Goal: Find specific page/section: Find specific page/section

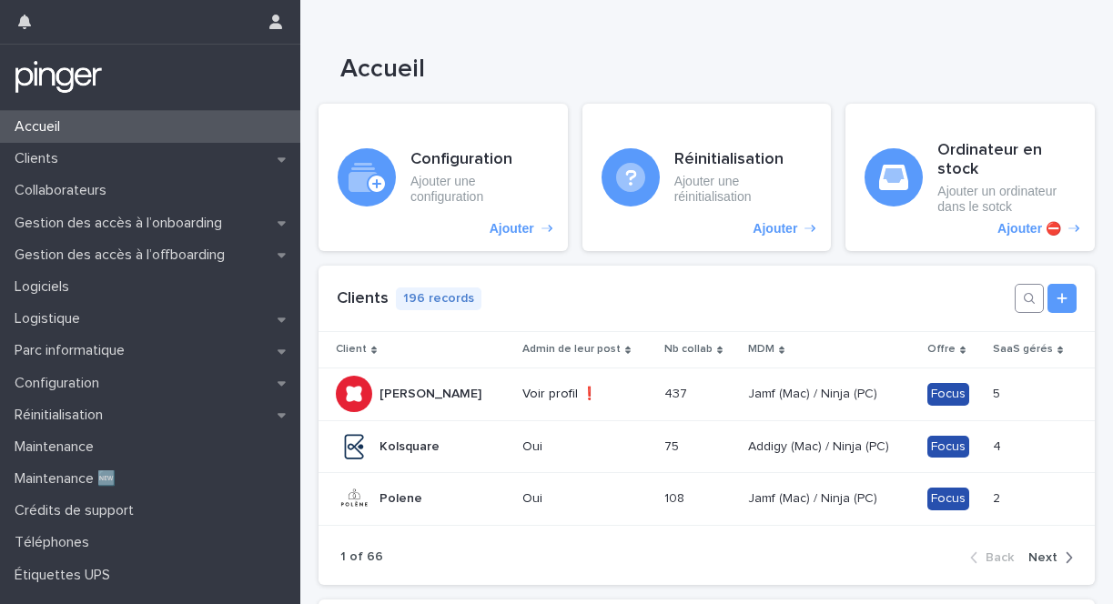
click at [1026, 300] on icon "button" at bounding box center [1029, 298] width 15 height 15
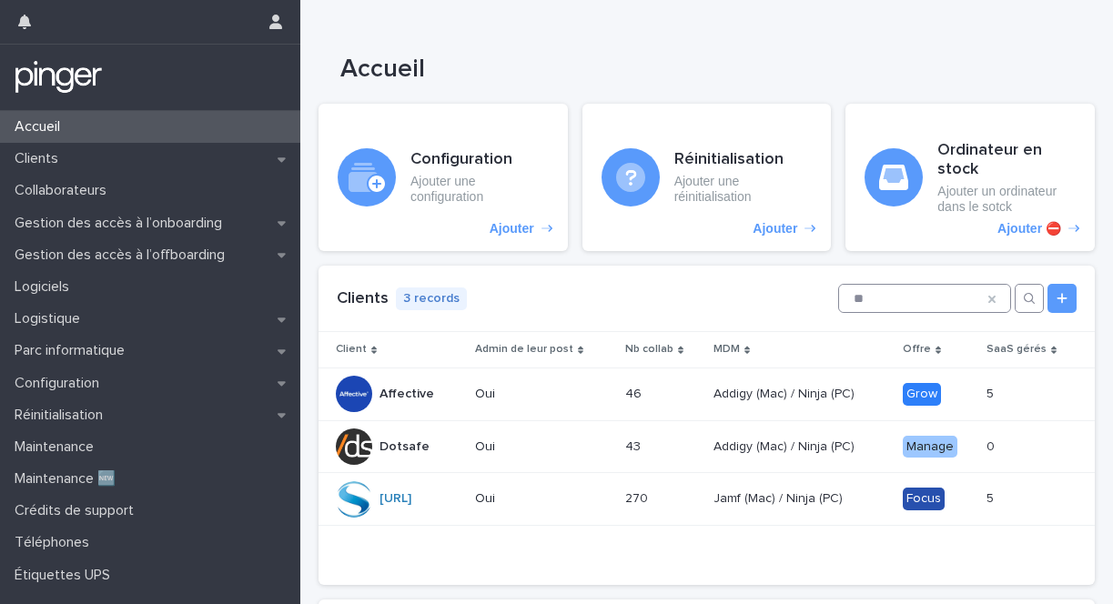
type input "*"
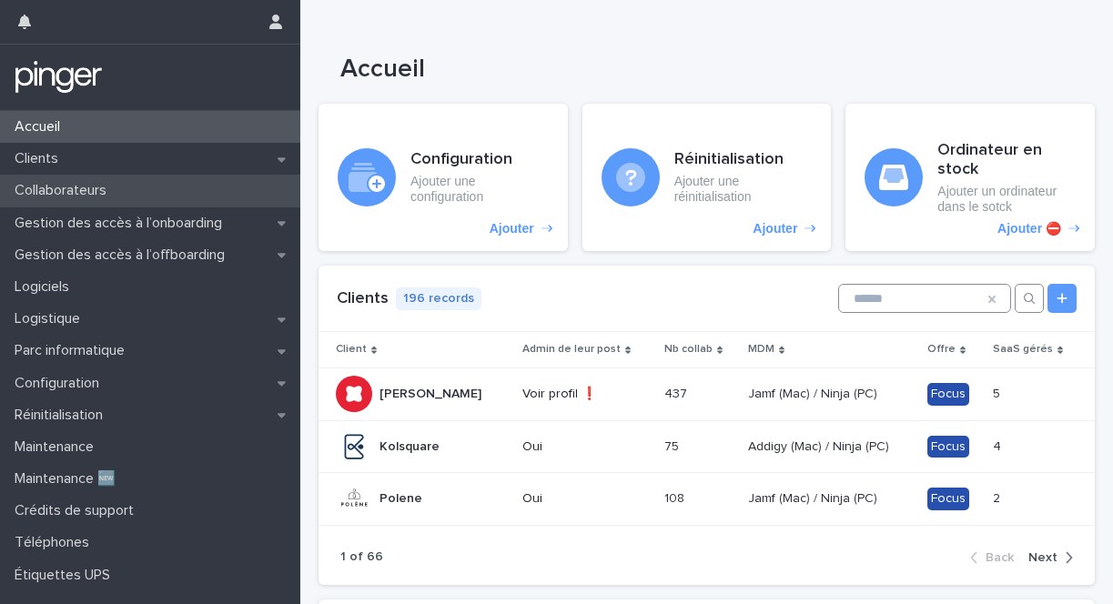
click at [146, 186] on div "Collaborateurs" at bounding box center [150, 191] width 300 height 32
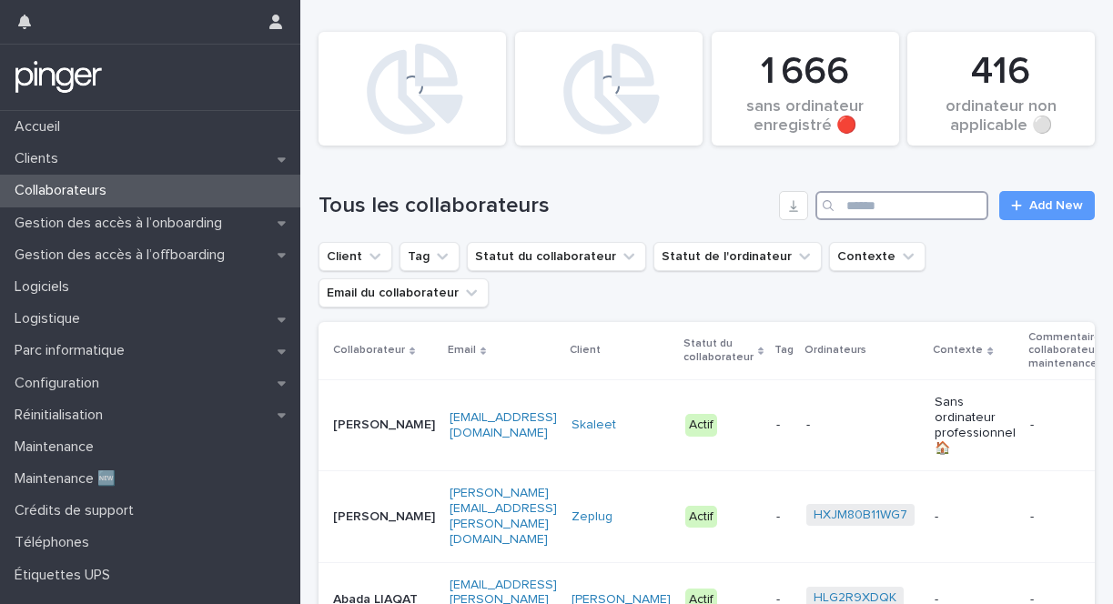
click at [853, 207] on input "Search" at bounding box center [901, 205] width 173 height 29
click at [363, 250] on button "Client" at bounding box center [355, 256] width 74 height 29
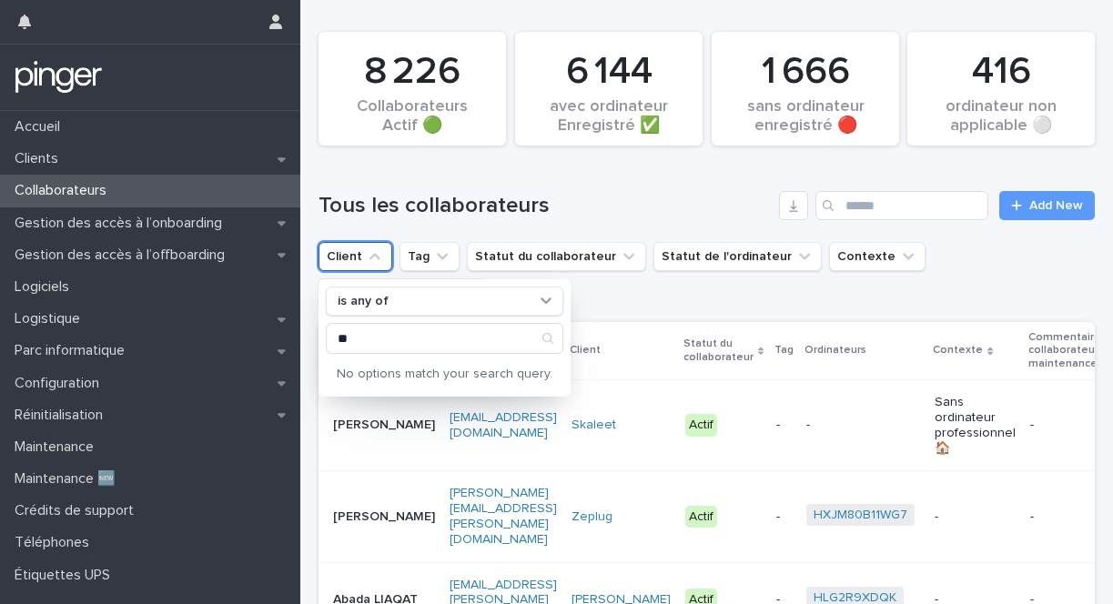
type input "*"
type input "*********"
click at [372, 373] on p "Affective" at bounding box center [433, 374] width 193 height 13
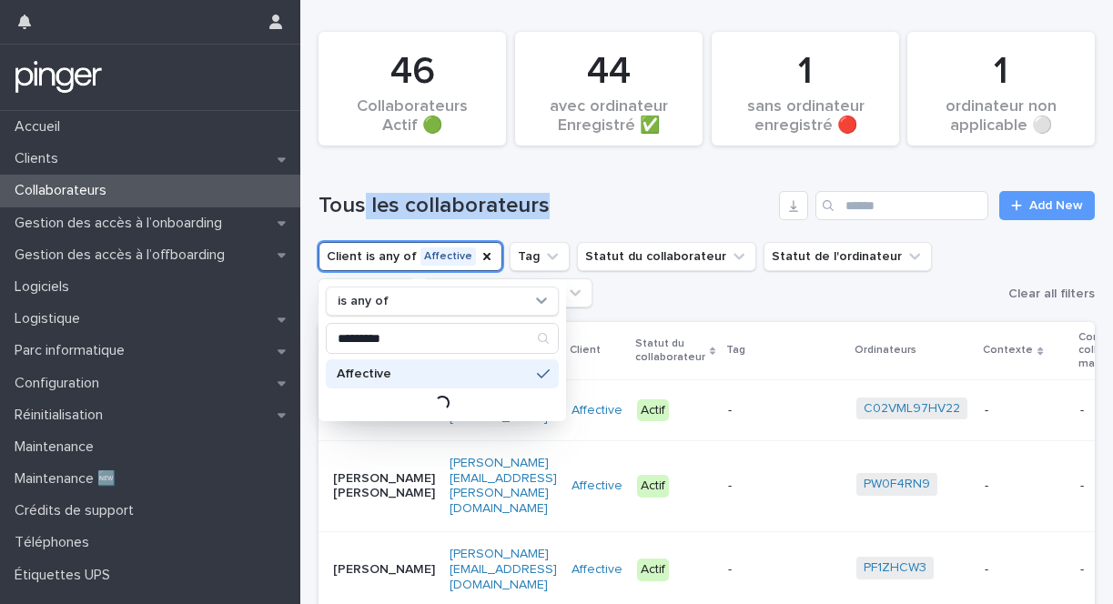
drag, startPoint x: 359, startPoint y: 203, endPoint x: 561, endPoint y: 207, distance: 202.0
click at [562, 208] on h1 "Tous les collaborateurs" at bounding box center [544, 206] width 453 height 26
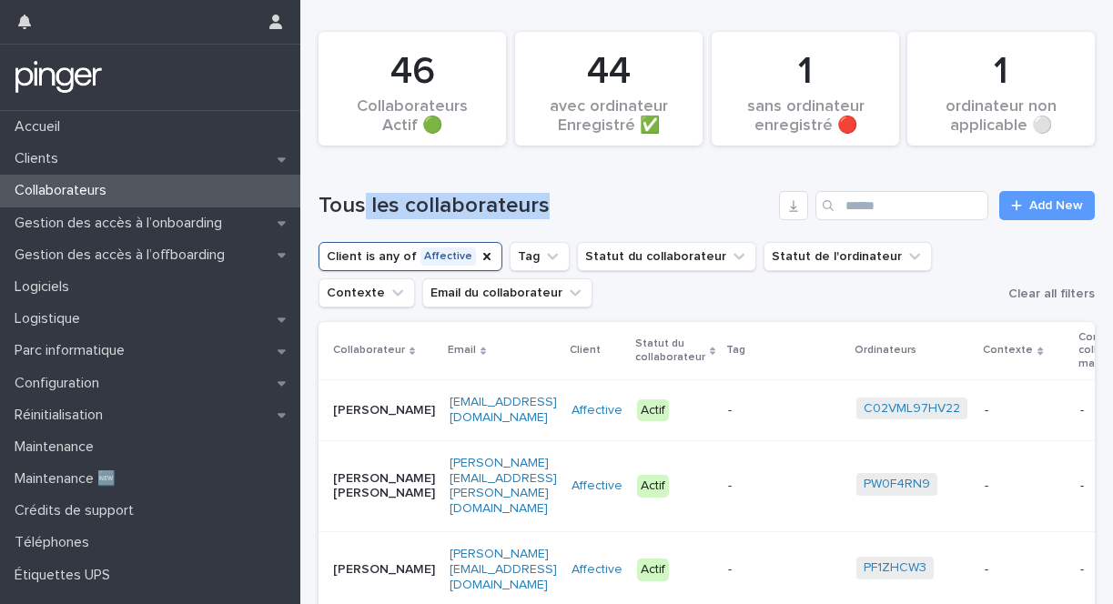
click at [561, 207] on h1 "Tous les collaborateurs" at bounding box center [544, 206] width 453 height 26
click at [557, 216] on h1 "Tous les collaborateurs" at bounding box center [544, 206] width 453 height 26
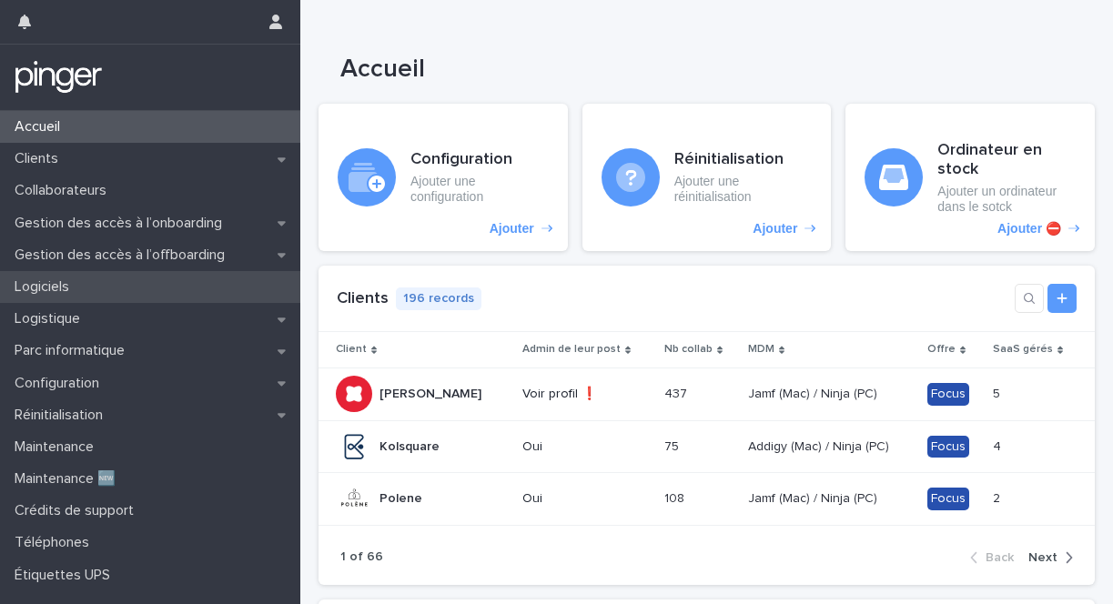
click at [59, 287] on p "Logiciels" at bounding box center [45, 286] width 76 height 17
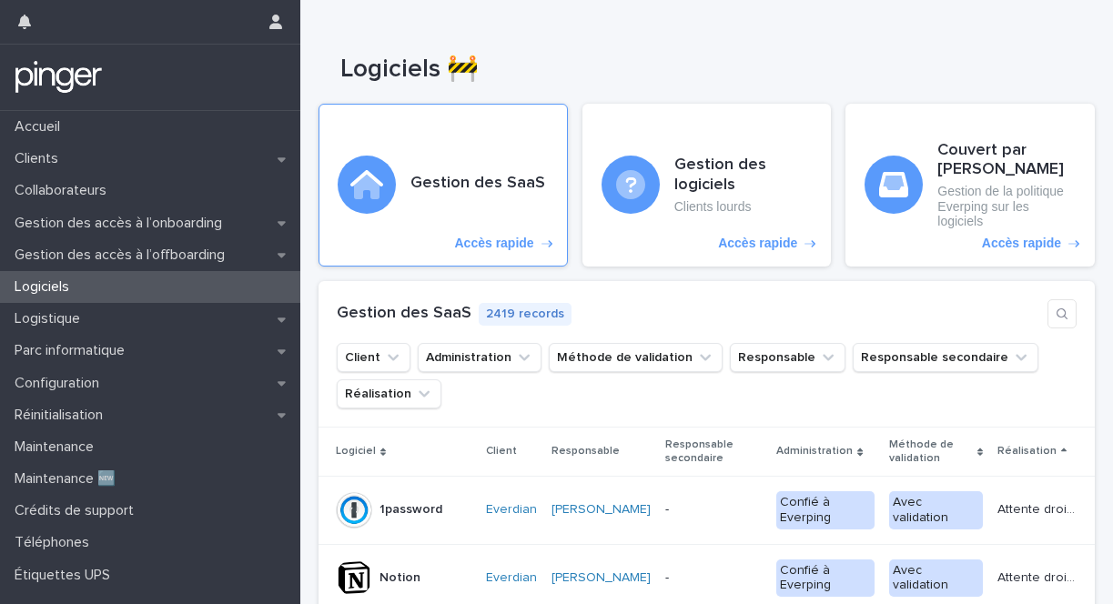
click at [477, 228] on div "Gestion des SaaS Accès rapide" at bounding box center [442, 186] width 249 height 164
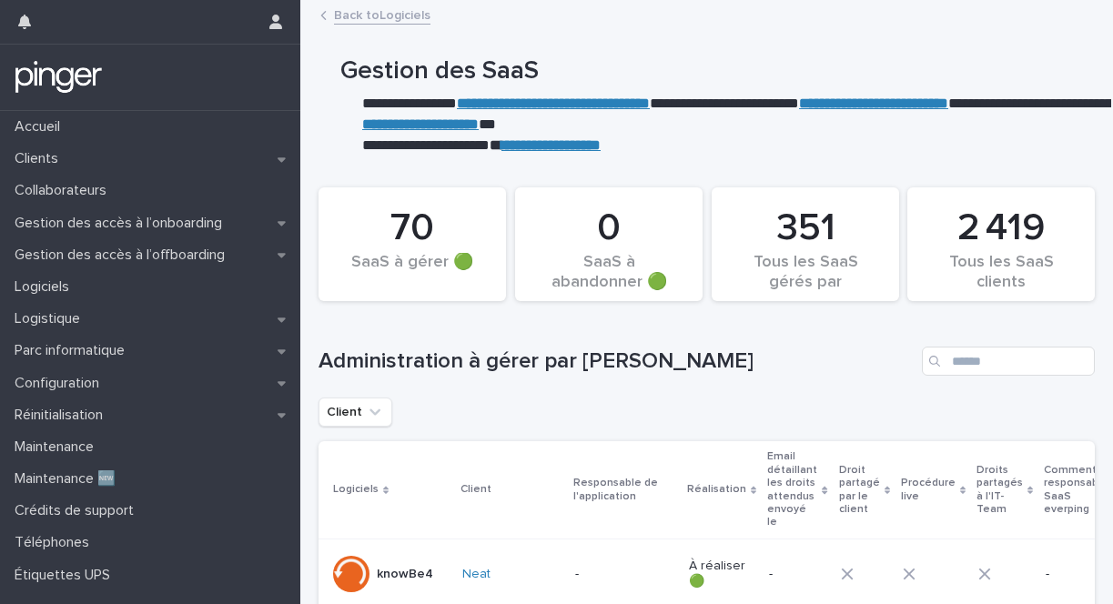
click at [422, 121] on strong "**********" at bounding box center [420, 124] width 116 height 14
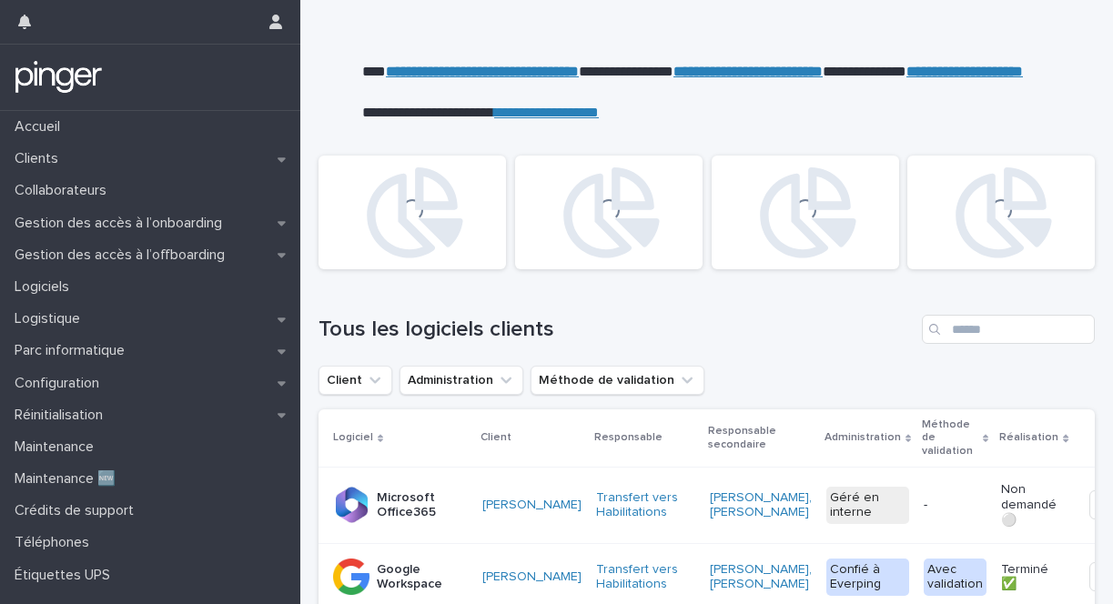
click at [606, 180] on div "Loading... Loading... Loading... Loading..." at bounding box center [706, 212] width 794 height 132
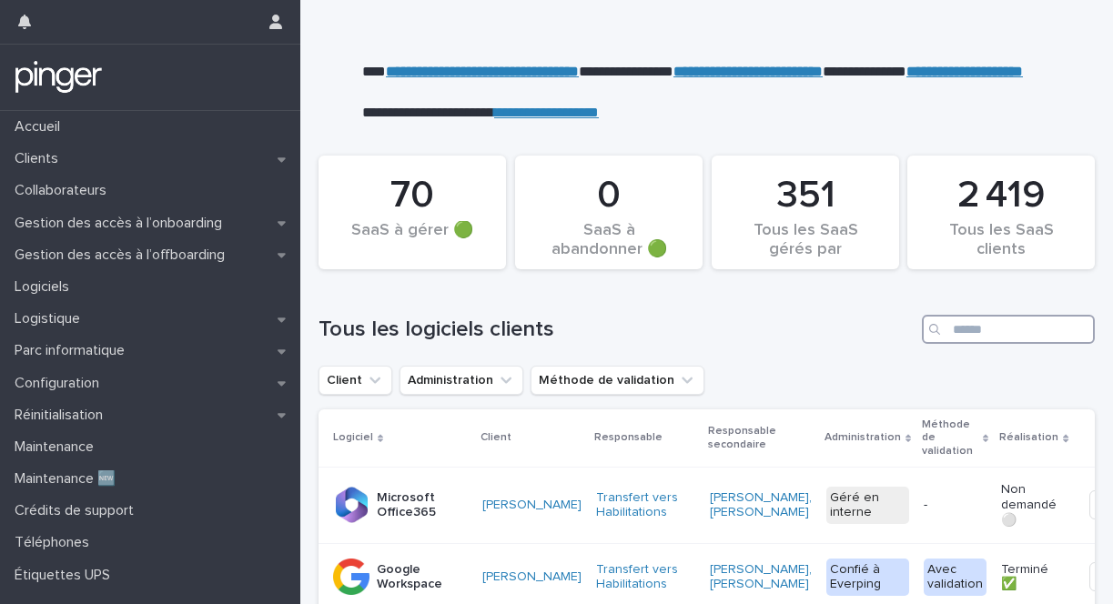
click at [963, 338] on input "Search" at bounding box center [1008, 329] width 173 height 29
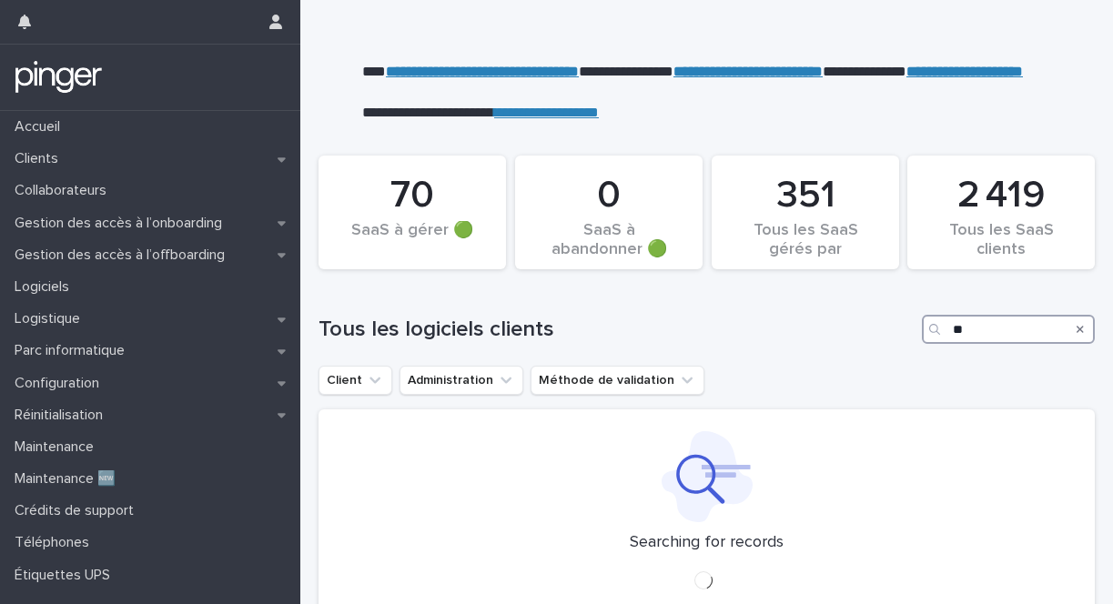
type input "*"
